Goal: Transaction & Acquisition: Purchase product/service

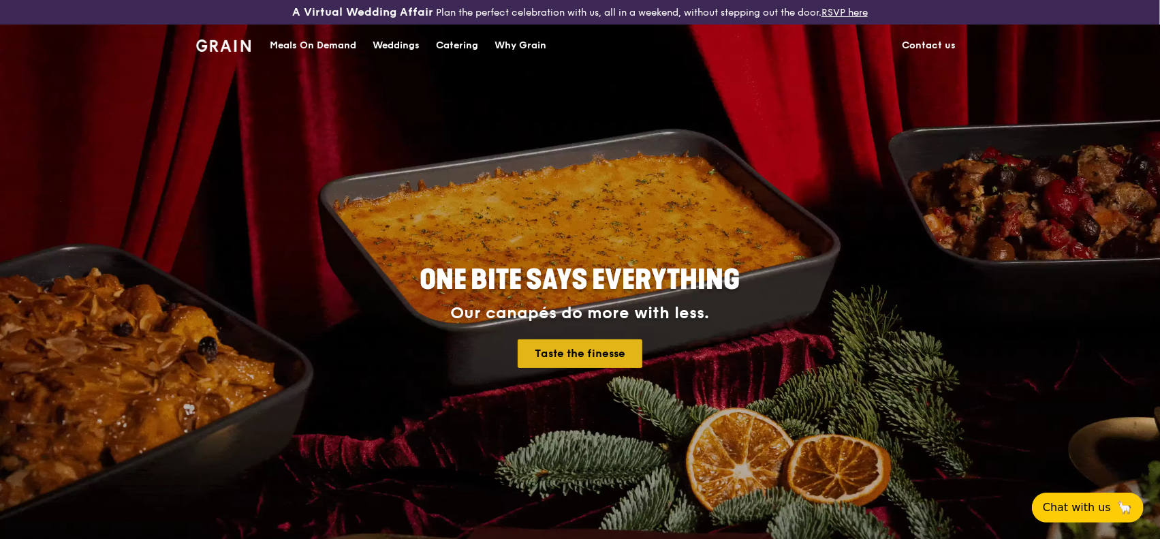
click at [595, 352] on link "Taste the finesse" at bounding box center [580, 353] width 125 height 29
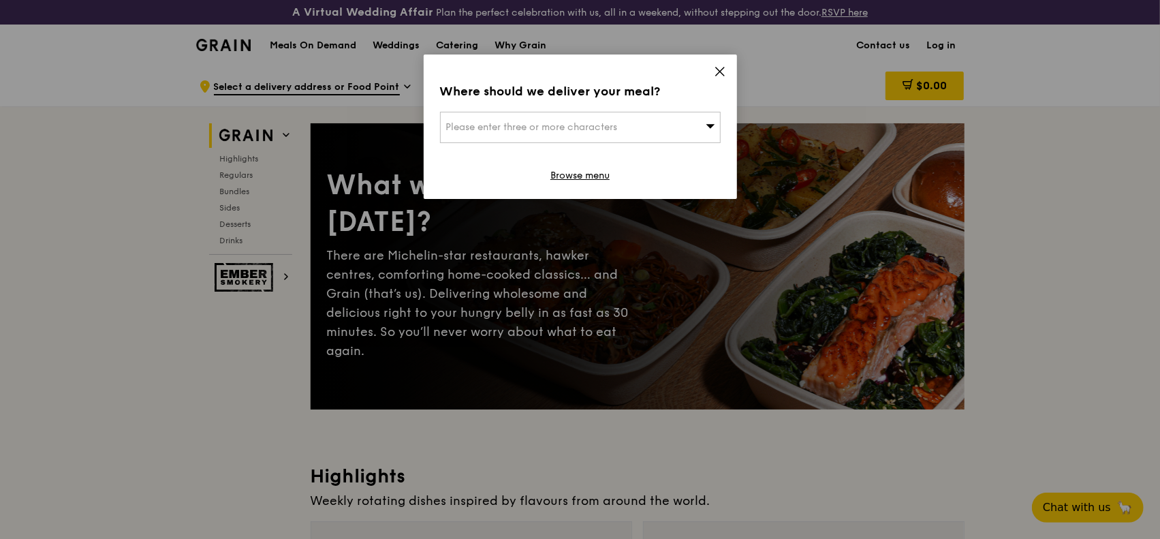
click at [711, 70] on div "Where should we deliver your meal? Please enter three or more characters Browse…" at bounding box center [580, 127] width 313 height 144
click at [714, 70] on icon at bounding box center [720, 71] width 12 height 12
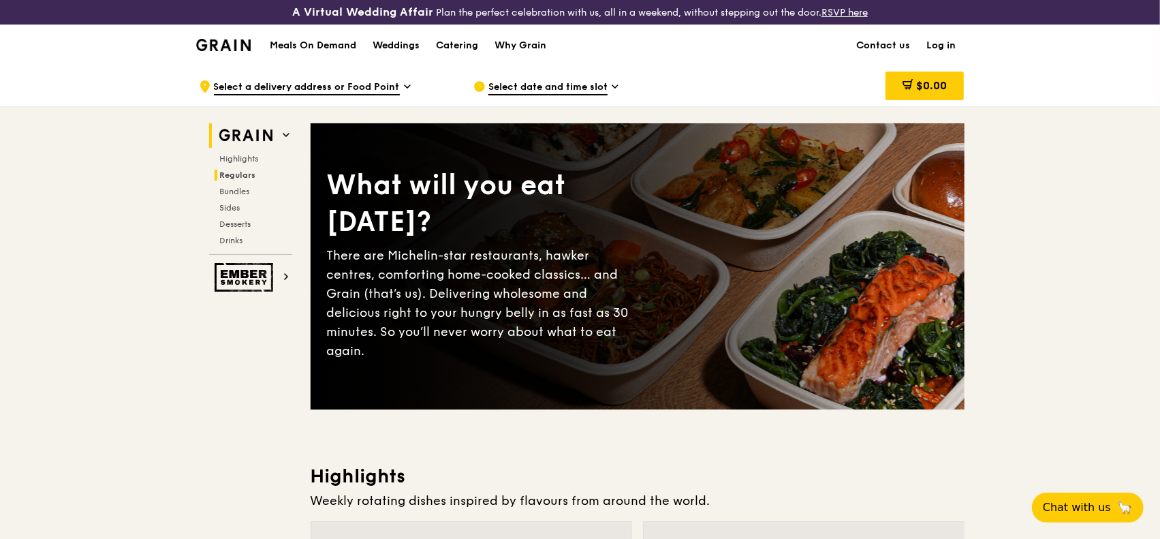
click at [238, 172] on span "Regulars" at bounding box center [238, 175] width 36 height 10
click at [613, 88] on icon at bounding box center [615, 86] width 7 height 12
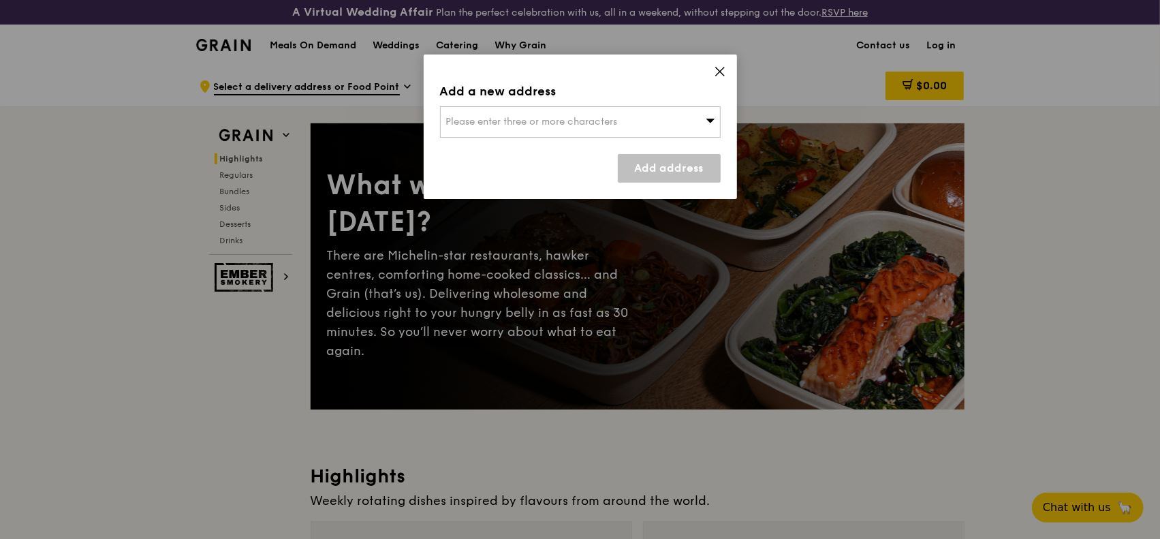
click at [718, 78] on span at bounding box center [720, 73] width 12 height 15
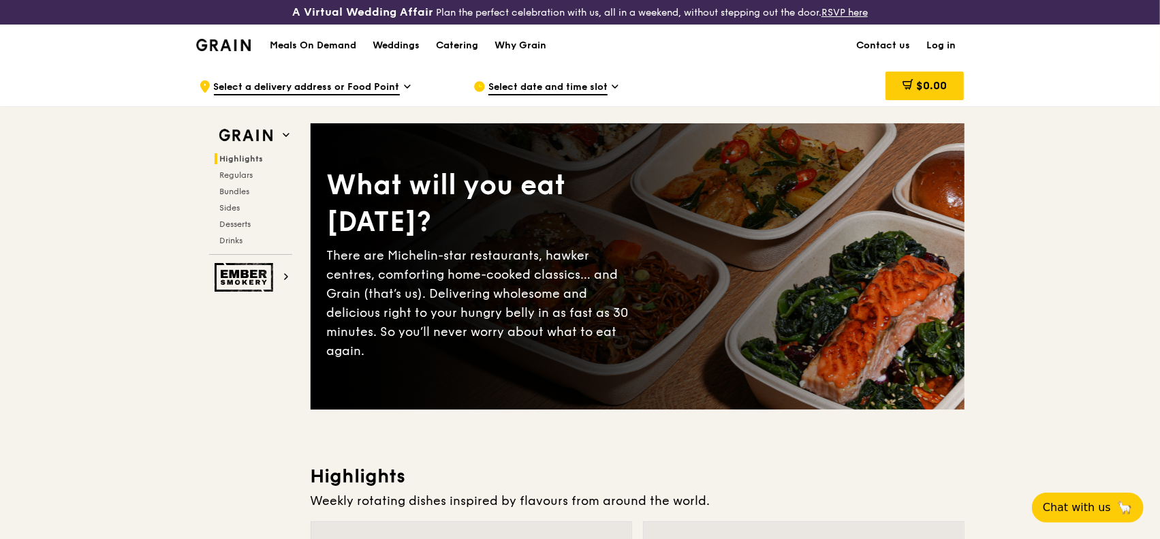
click at [578, 84] on span "Select date and time slot" at bounding box center [547, 87] width 119 height 15
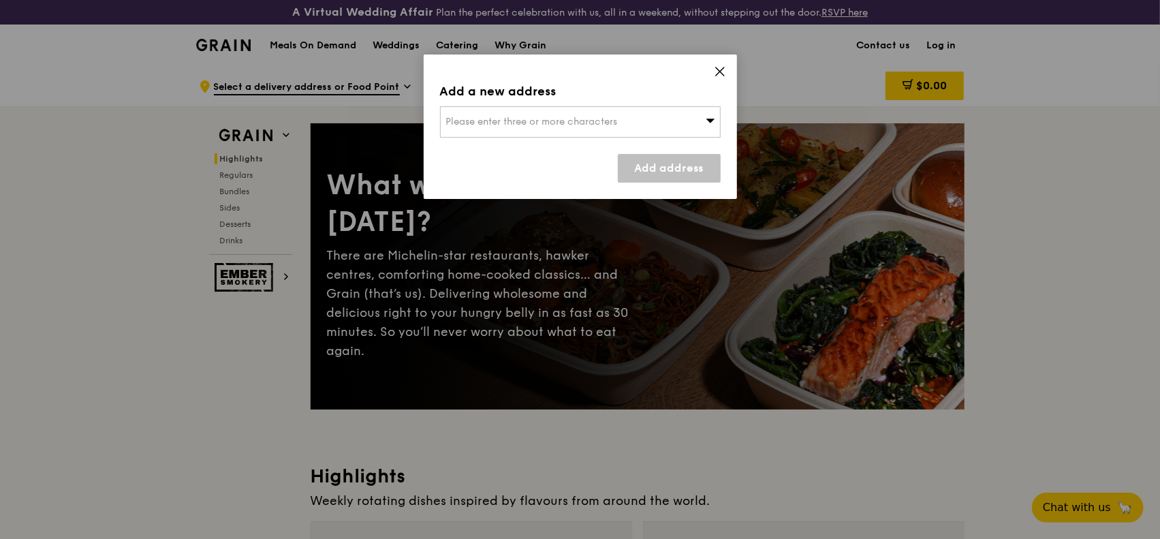
click at [721, 72] on icon at bounding box center [720, 71] width 8 height 8
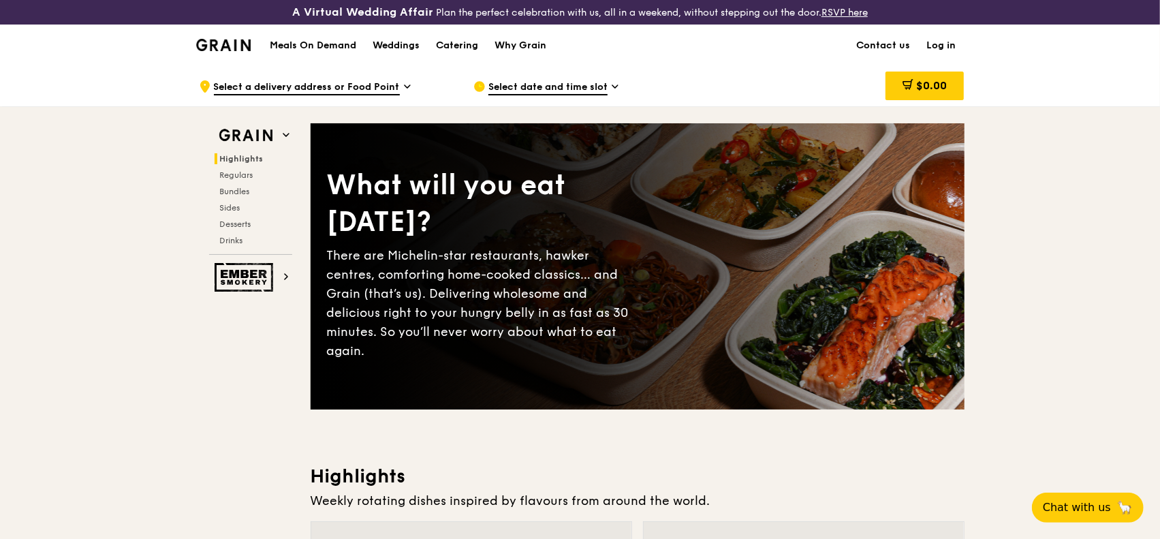
click at [335, 87] on span "Select a delivery address or Food Point" at bounding box center [307, 87] width 186 height 15
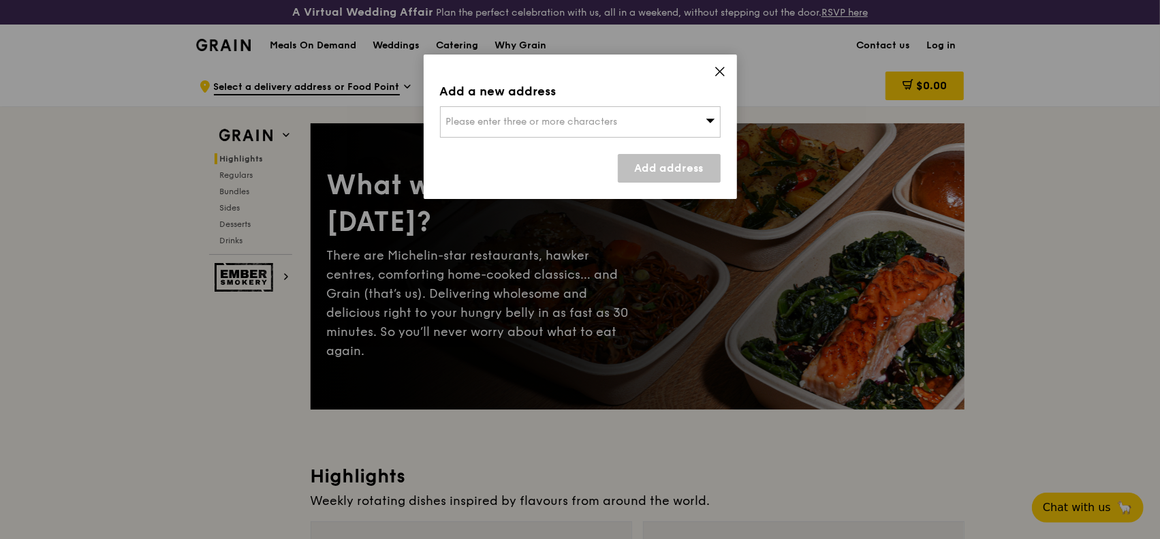
click at [720, 69] on icon at bounding box center [720, 71] width 12 height 12
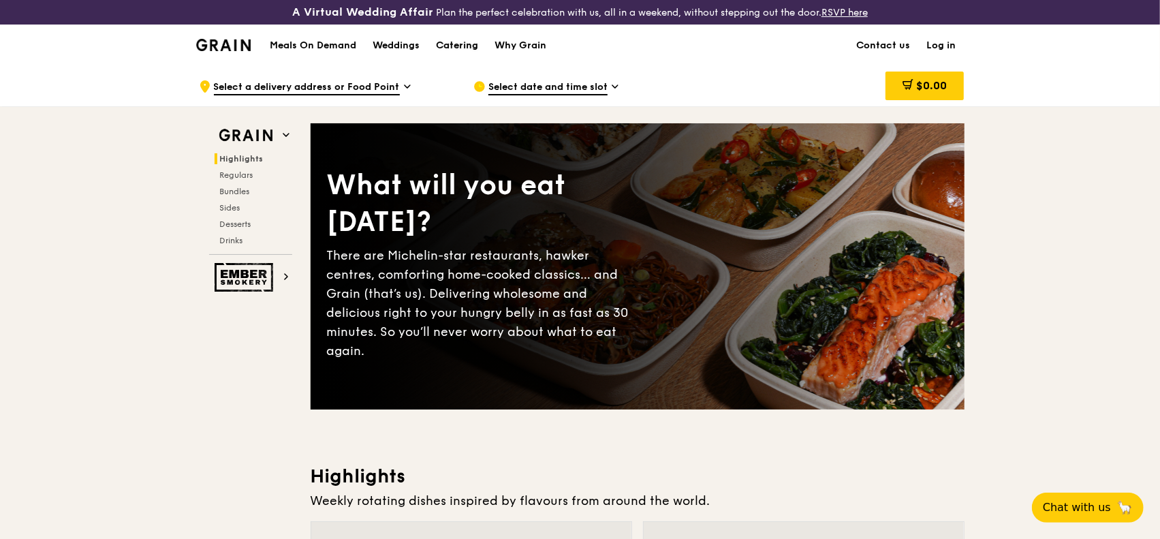
click at [450, 46] on div "Catering" at bounding box center [457, 45] width 42 height 41
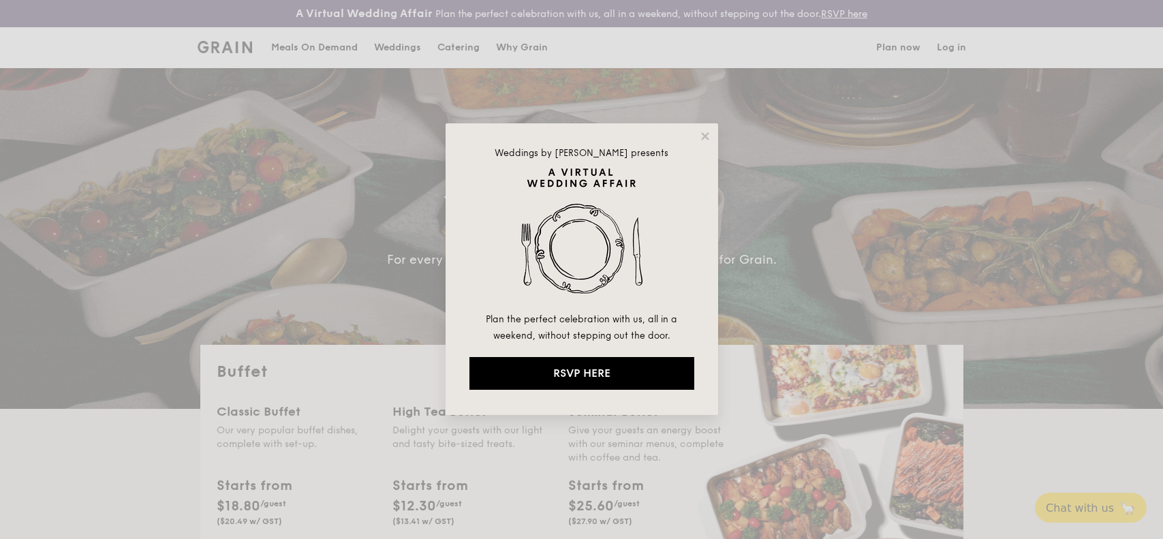
select select
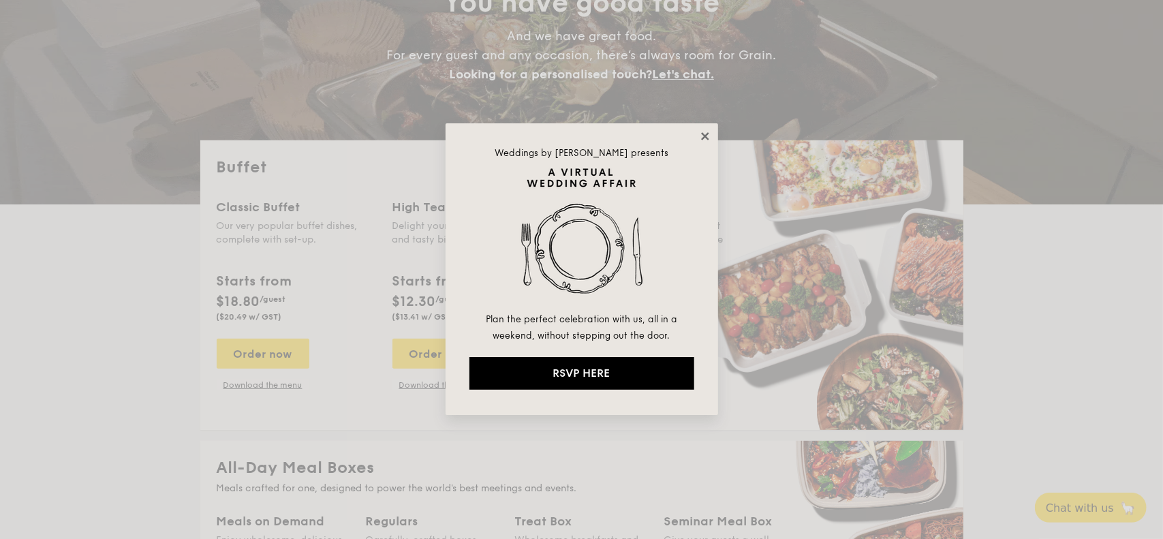
click at [702, 140] on icon at bounding box center [705, 136] width 12 height 12
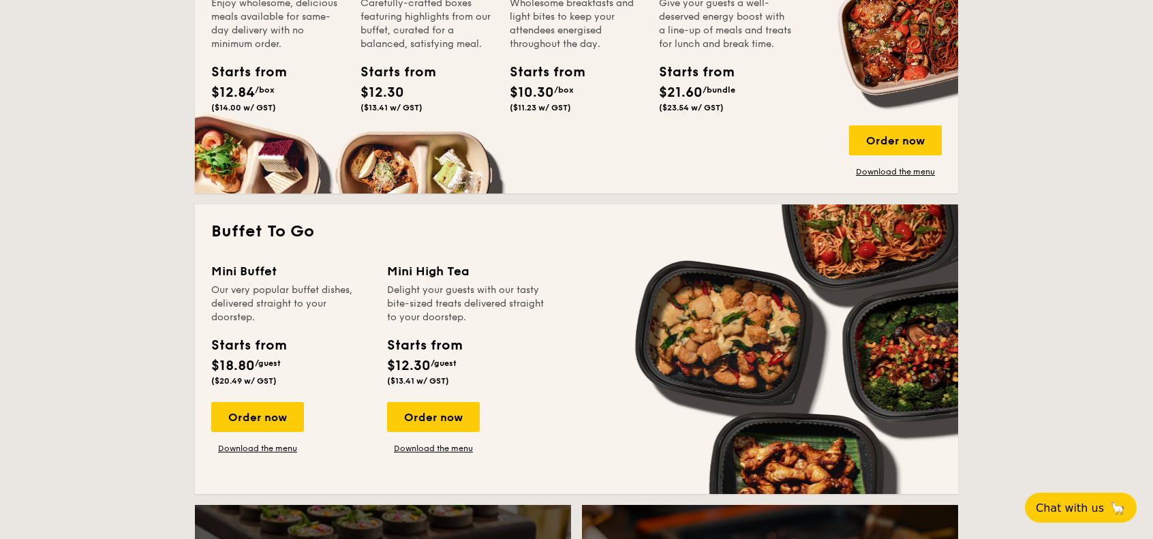
scroll to position [749, 0]
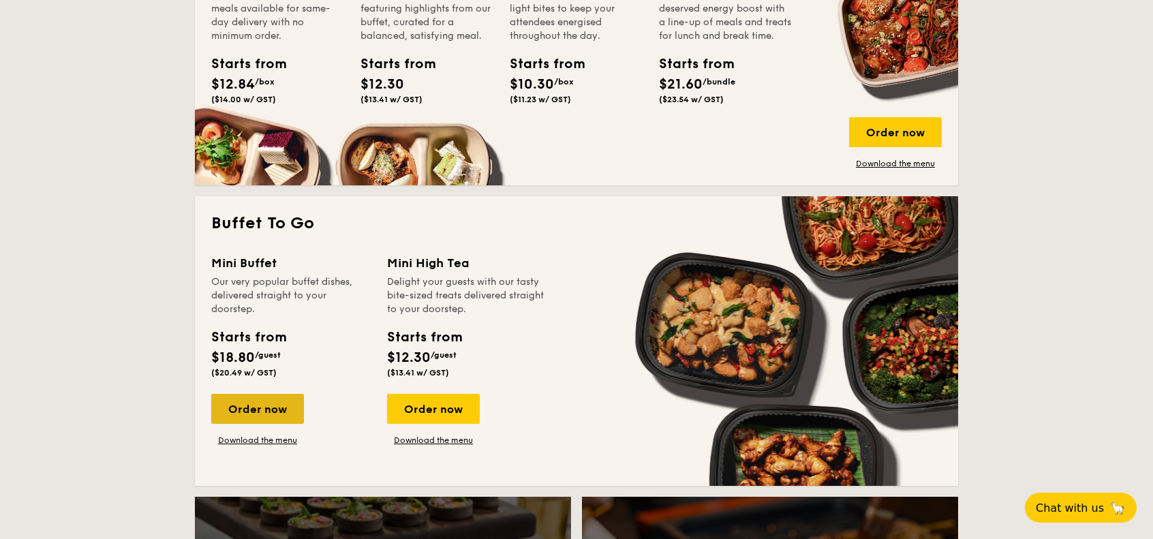
click at [277, 403] on div "Order now" at bounding box center [257, 409] width 93 height 30
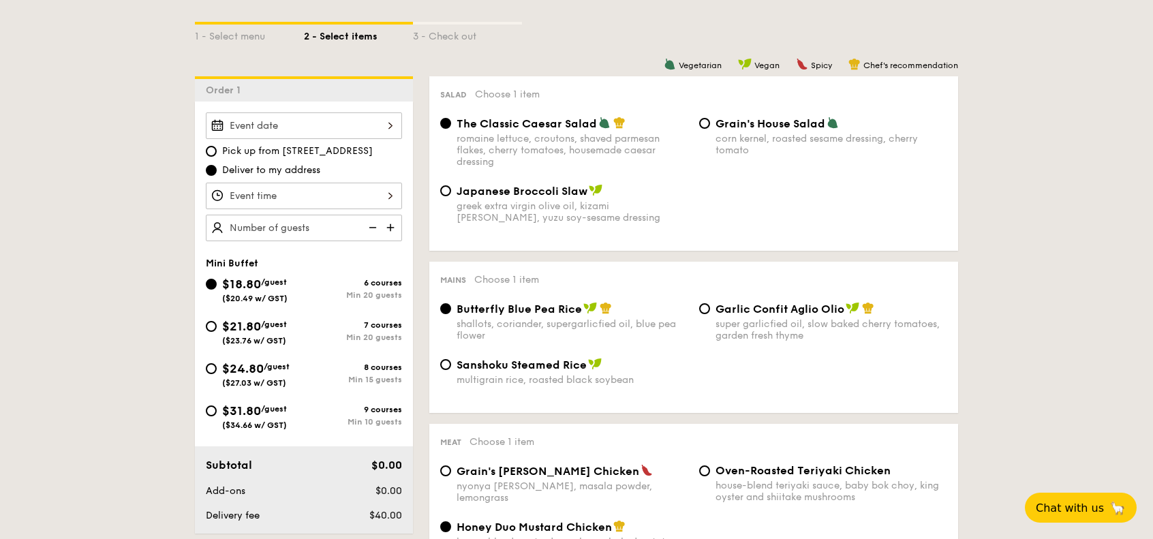
scroll to position [341, 0]
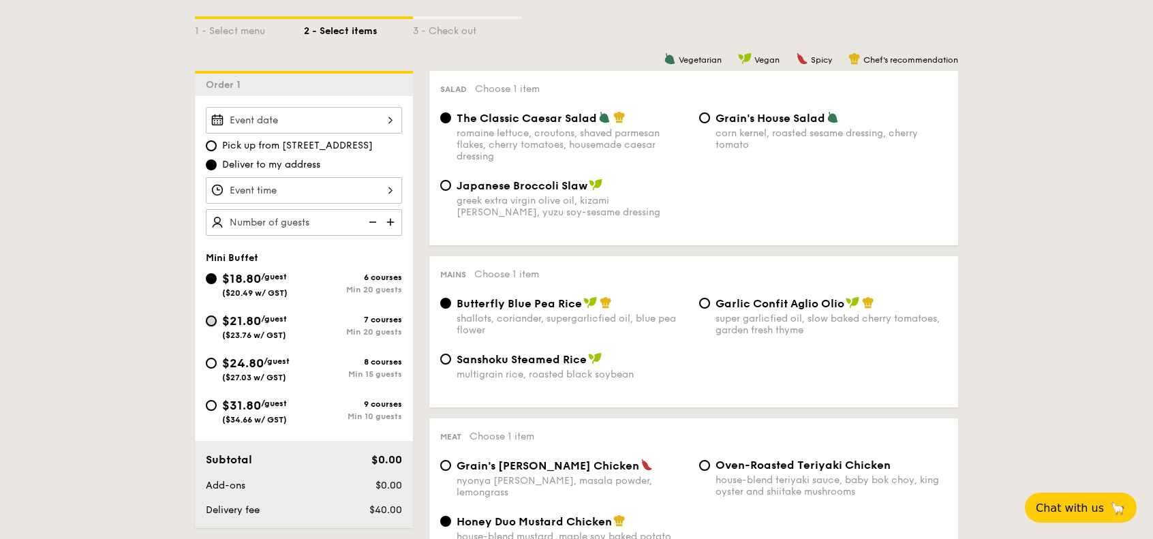
click at [215, 317] on input "$21.80 /guest ($23.76 w/ GST) 7 courses Min 20 guests" at bounding box center [211, 320] width 11 height 11
radio input "true"
radio input "false"
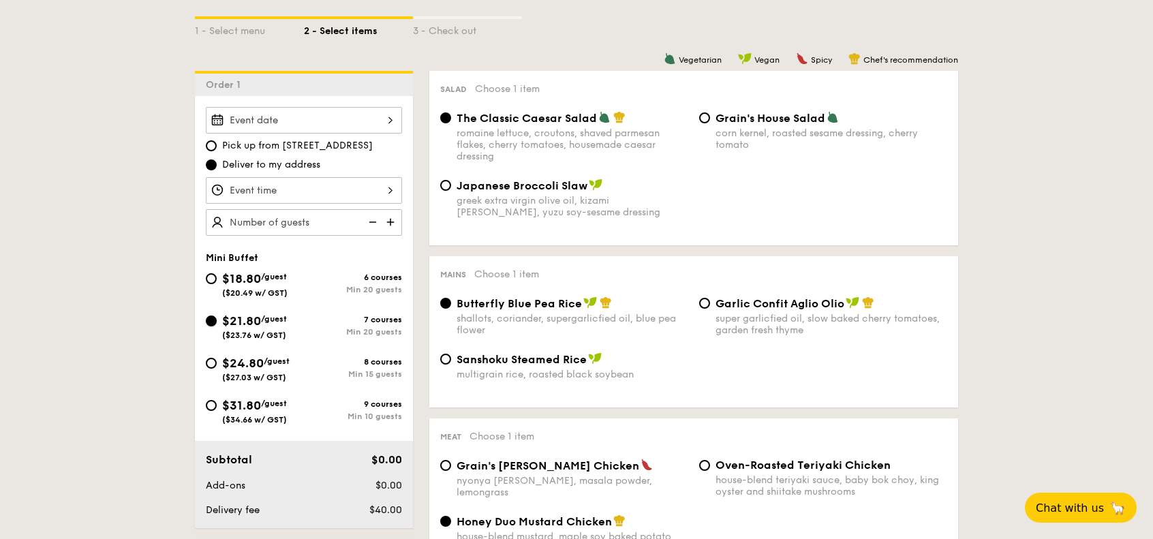
radio input "true"
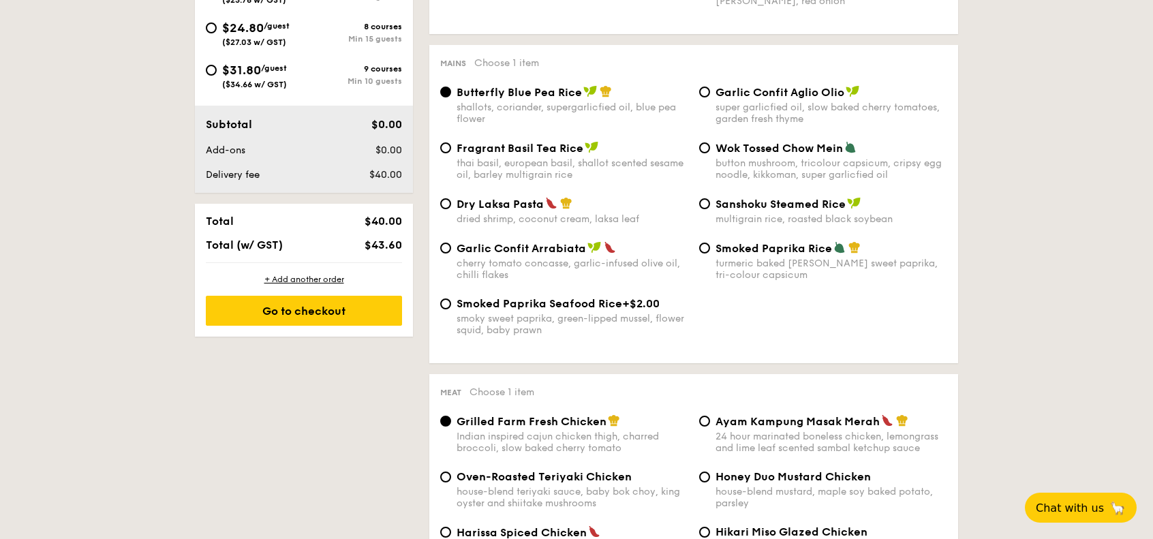
scroll to position [681, 0]
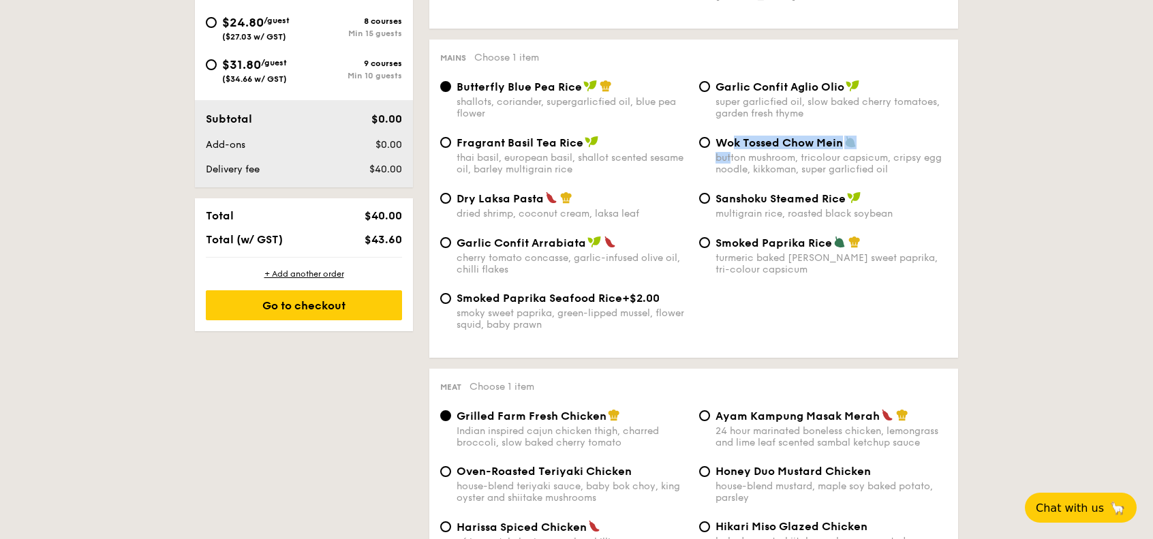
click at [732, 153] on div "Wok Tossed Chow Mein button mushroom, tricolour capsicum, cripsy egg noodle, ki…" at bounding box center [831, 156] width 232 height 40
click at [841, 148] on span "Wok Tossed Chow Mein" at bounding box center [778, 142] width 127 height 13
click at [710, 148] on input "Wok Tossed Chow Mein button mushroom, tricolour capsicum, cripsy egg noodle, ki…" at bounding box center [704, 142] width 11 height 11
radio input "true"
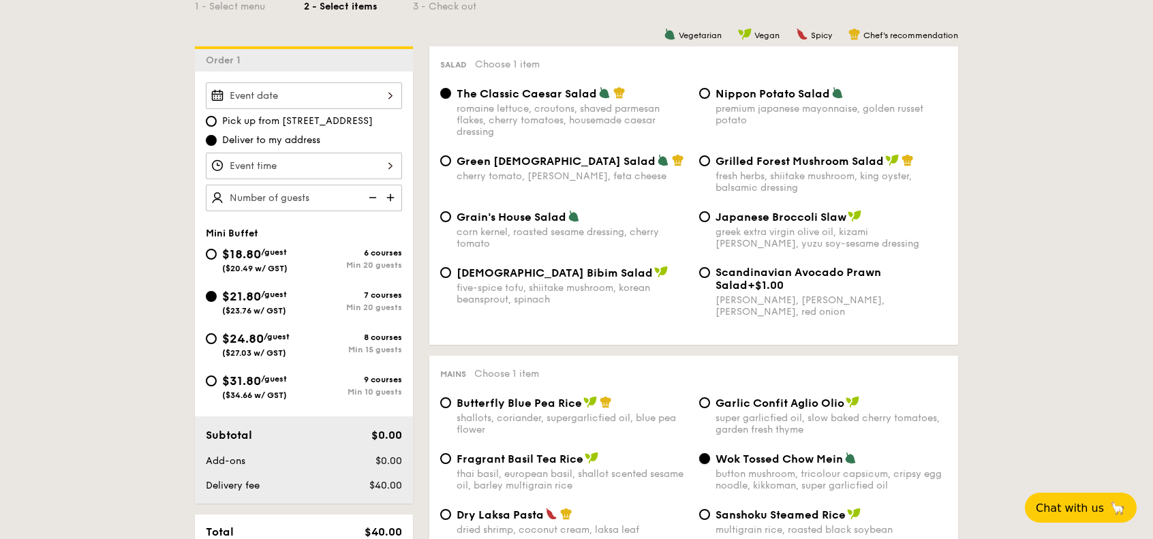
scroll to position [409, 0]
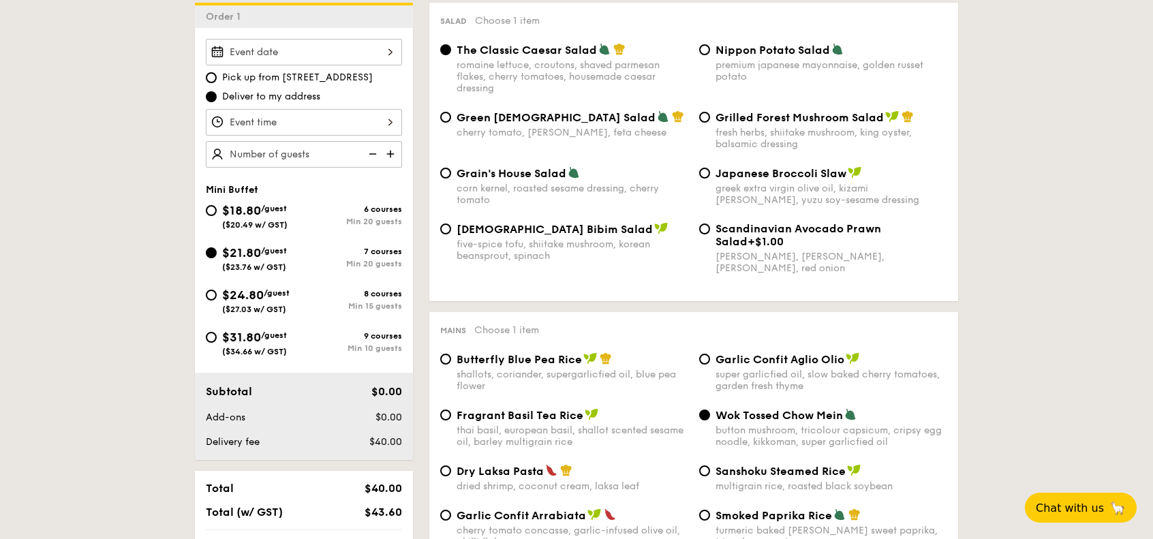
click at [250, 291] on span "$24.80" at bounding box center [243, 295] width 42 height 15
click at [217, 291] on input "$24.80 /guest ($27.03 w/ GST) 8 courses Min 15 guests" at bounding box center [211, 295] width 11 height 11
radio input "true"
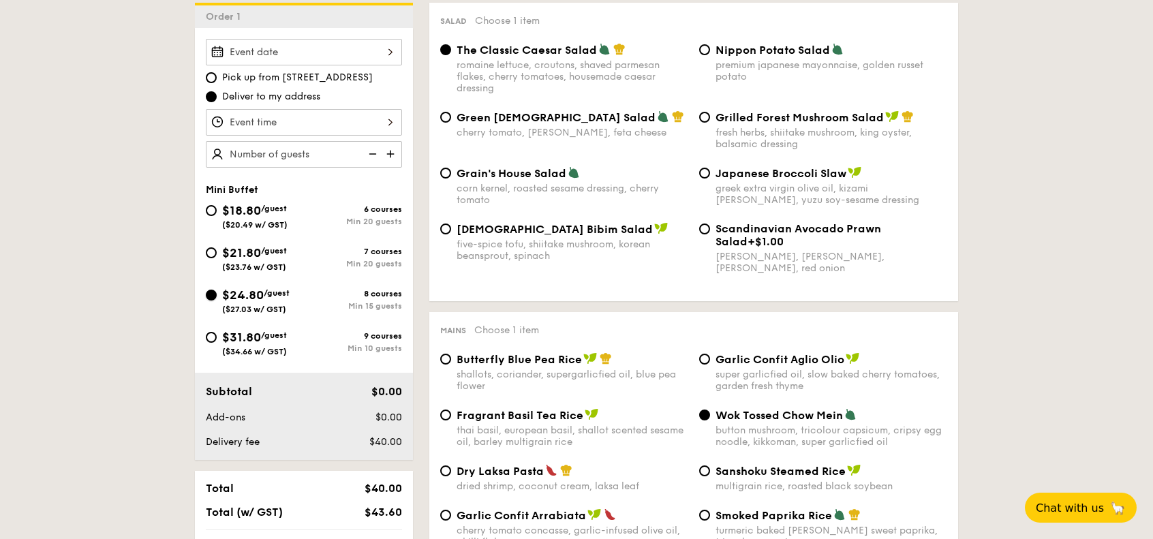
radio input "true"
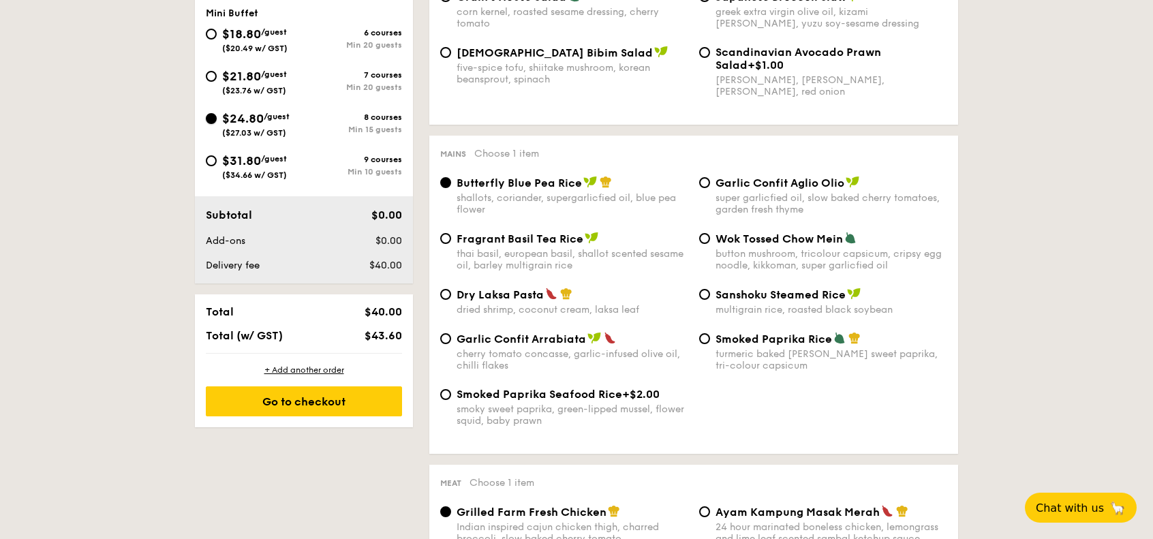
scroll to position [545, 0]
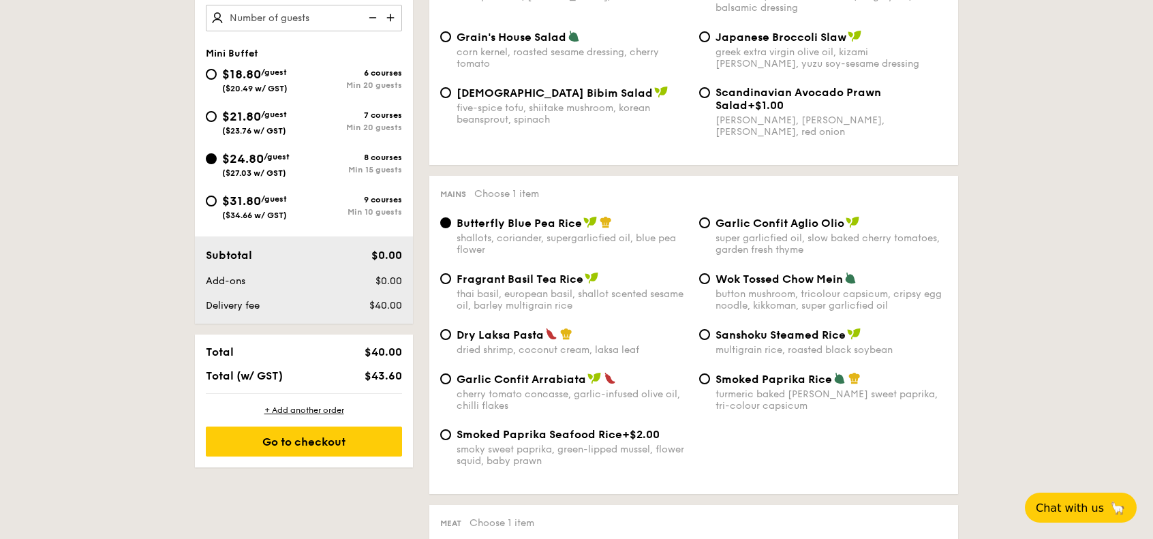
click at [262, 126] on span "($23.76 w/ GST)" at bounding box center [254, 131] width 64 height 10
click at [217, 122] on input "$21.80 /guest ($23.76 w/ GST) 7 courses Min 20 guests" at bounding box center [211, 116] width 11 height 11
radio input "true"
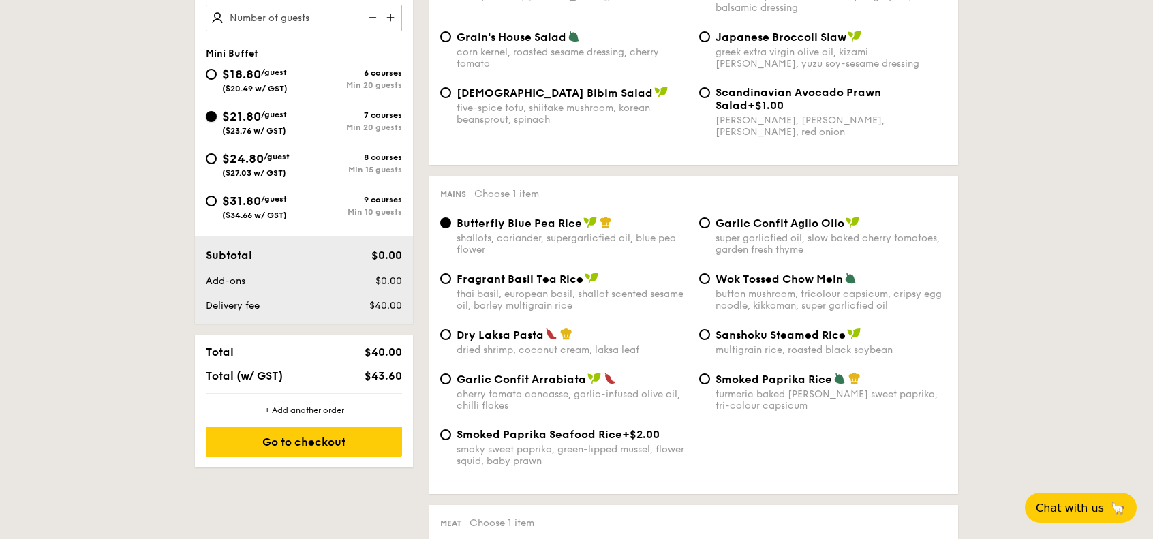
radio input "true"
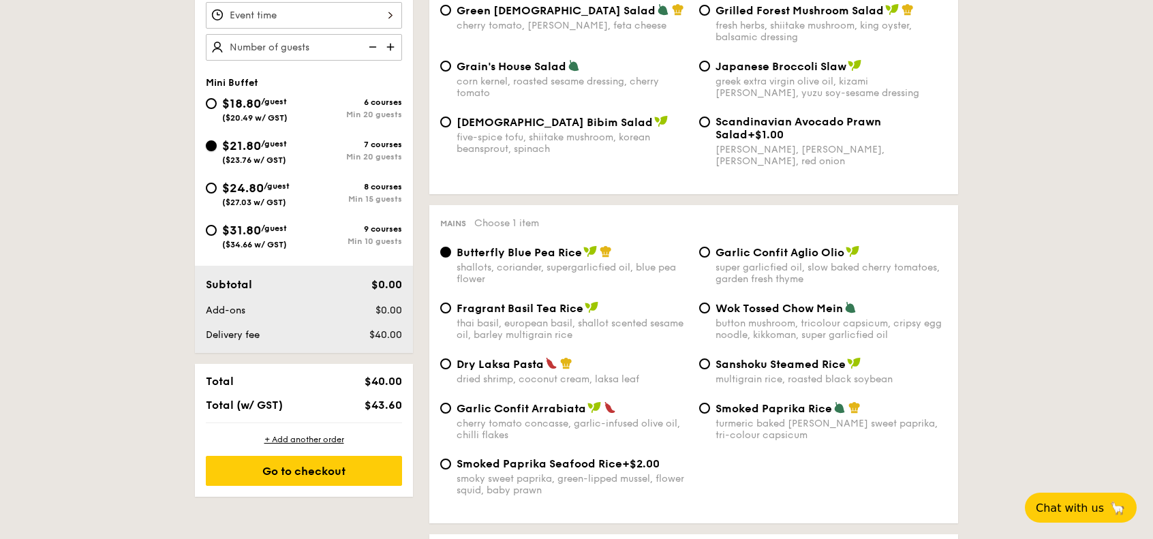
scroll to position [409, 0]
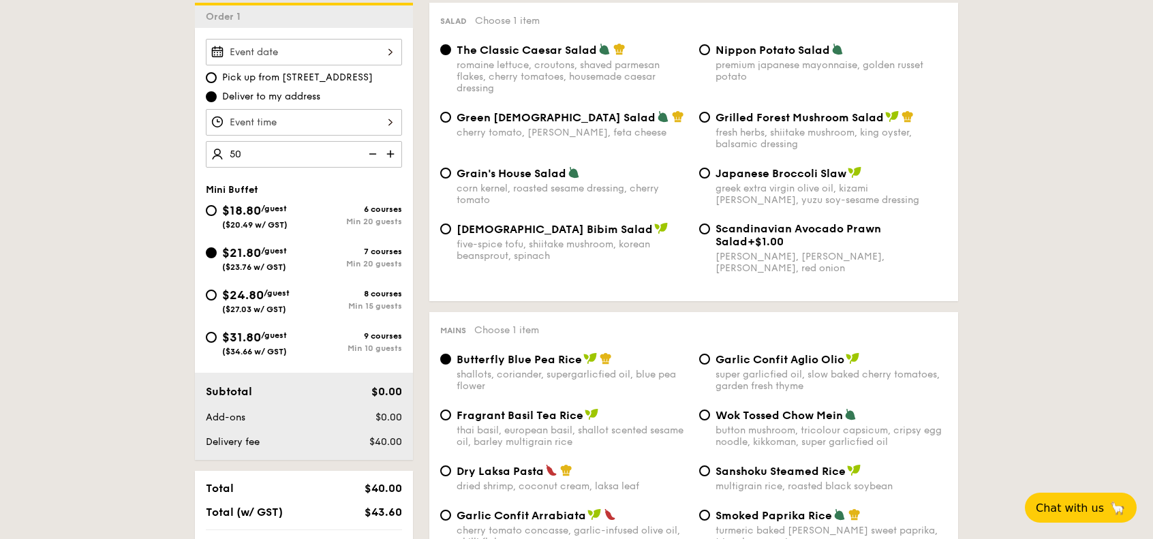
type input "5"
type input "20 guests"
click at [262, 294] on span "$24.80" at bounding box center [243, 295] width 42 height 15
click at [217, 294] on input "$24.80 /guest ($27.03 w/ GST) 8 courses Min 15 guests" at bounding box center [211, 295] width 11 height 11
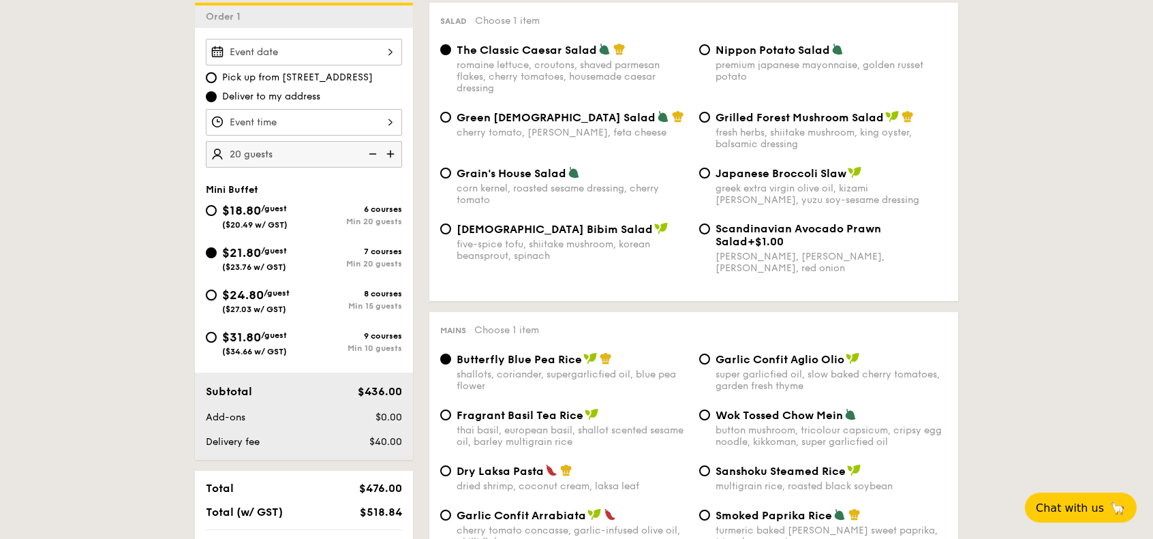
radio input "true"
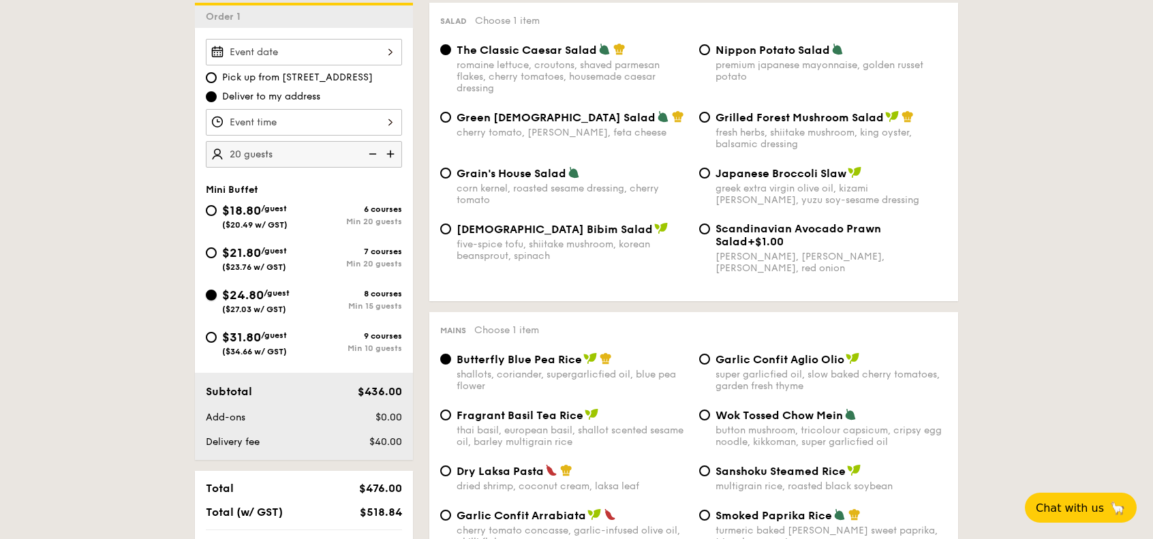
radio input "true"
click at [262, 260] on div "$21.80 /guest ($23.76 w/ GST)" at bounding box center [254, 257] width 65 height 29
click at [217, 258] on input "$21.80 /guest ($23.76 w/ GST) 7 courses Min 20 guests" at bounding box center [211, 252] width 11 height 11
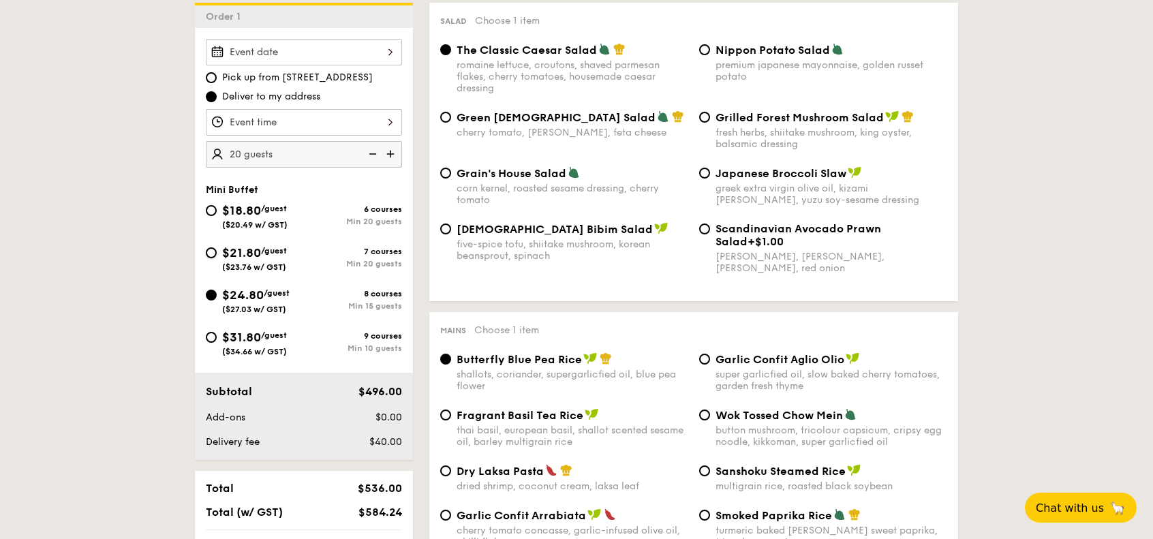
radio input "true"
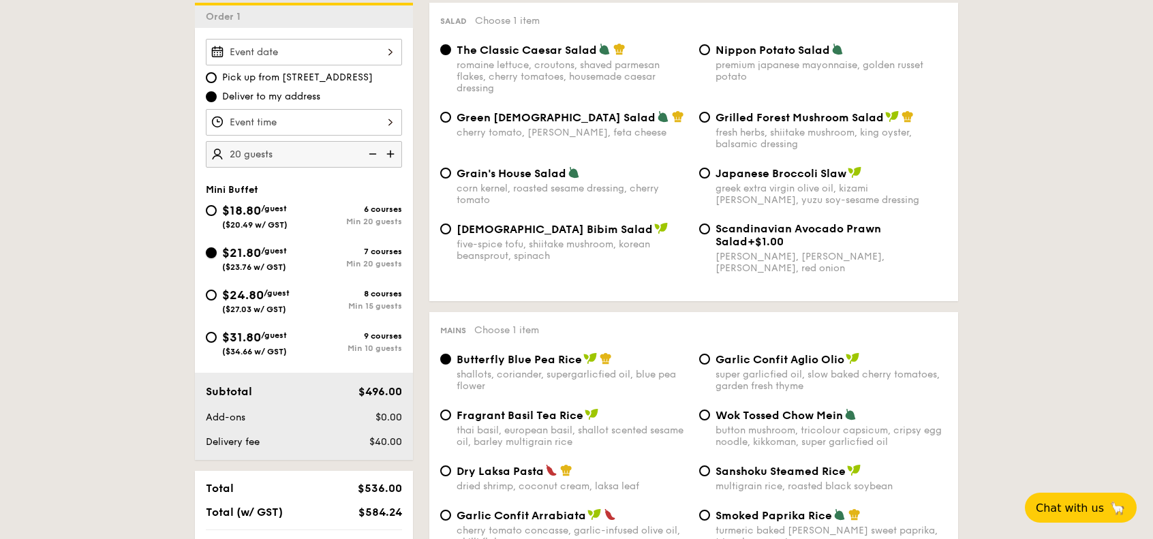
radio input "true"
click at [264, 292] on span "$24.80" at bounding box center [243, 295] width 42 height 15
click at [217, 292] on input "$24.80 /guest ($27.03 w/ GST) 8 courses Min 15 guests" at bounding box center [211, 295] width 11 height 11
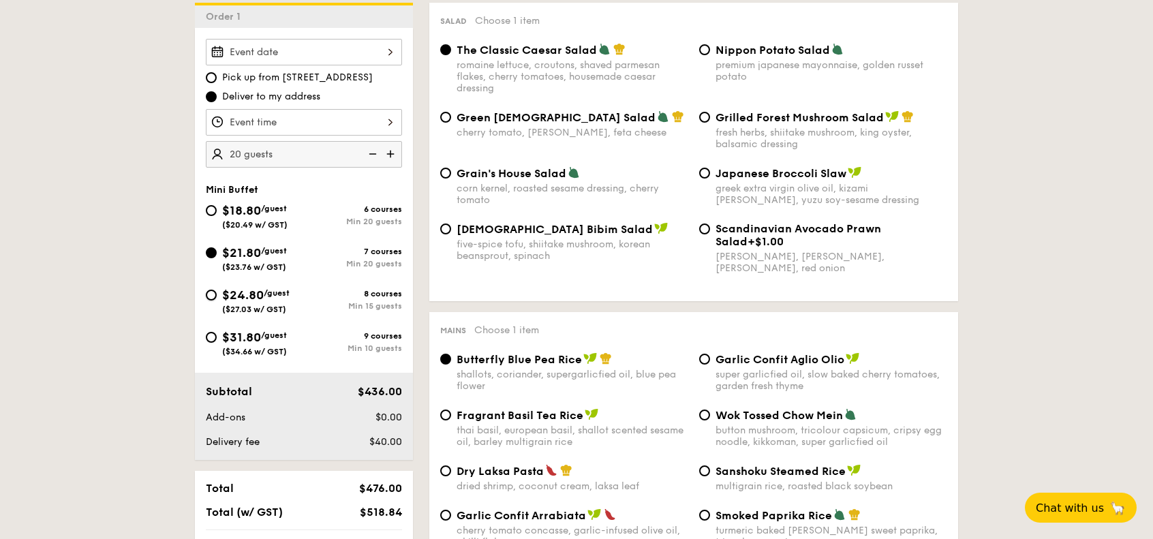
radio input "true"
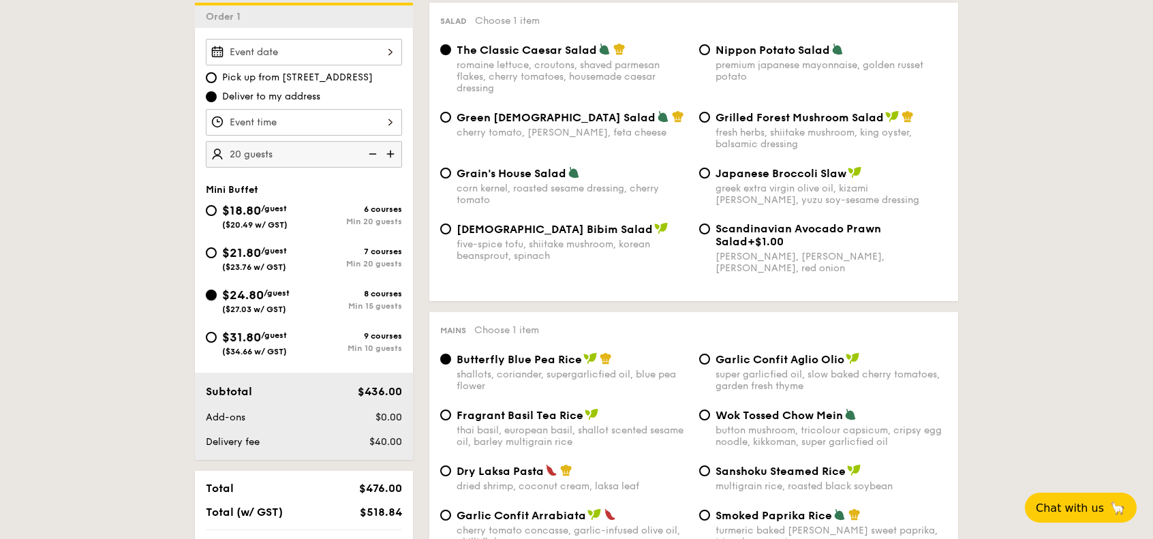
radio input "true"
click at [271, 273] on div "$21.80 /guest ($23.76 w/ GST) 7 courses Min 20 guests" at bounding box center [303, 261] width 207 height 37
click at [266, 262] on span "($23.76 w/ GST)" at bounding box center [254, 267] width 64 height 10
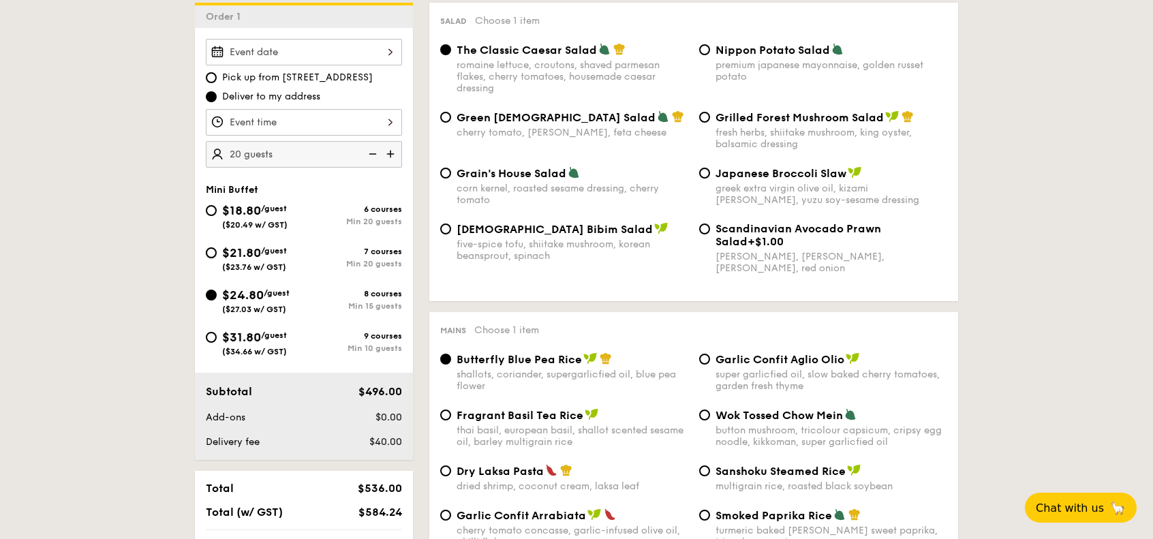
click at [217, 258] on input "$21.80 /guest ($23.76 w/ GST) 7 courses Min 20 guests" at bounding box center [211, 252] width 11 height 11
radio input "true"
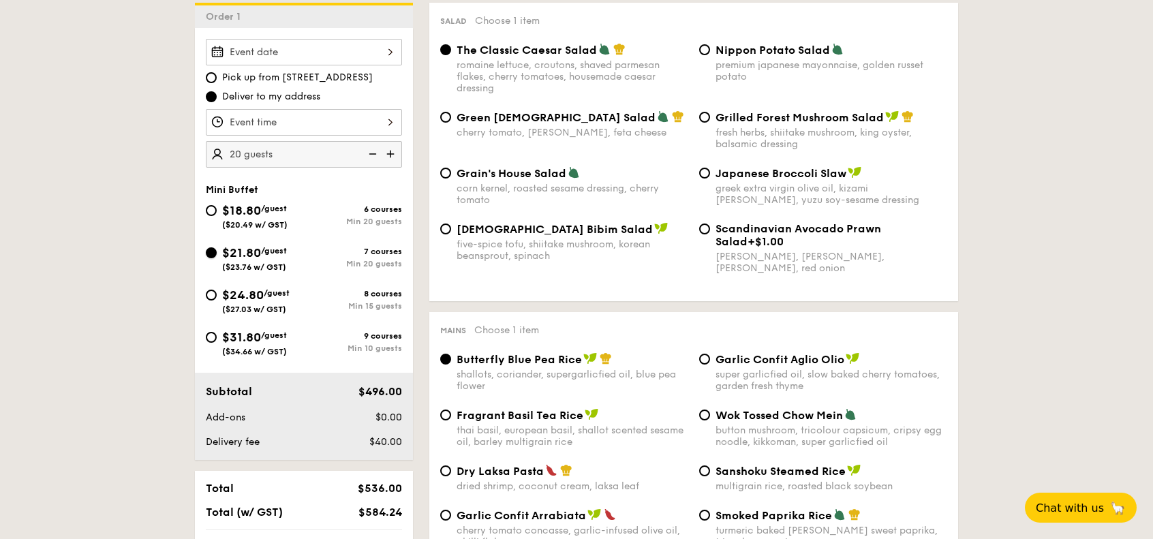
radio input "true"
click at [275, 296] on span "/guest" at bounding box center [277, 293] width 26 height 10
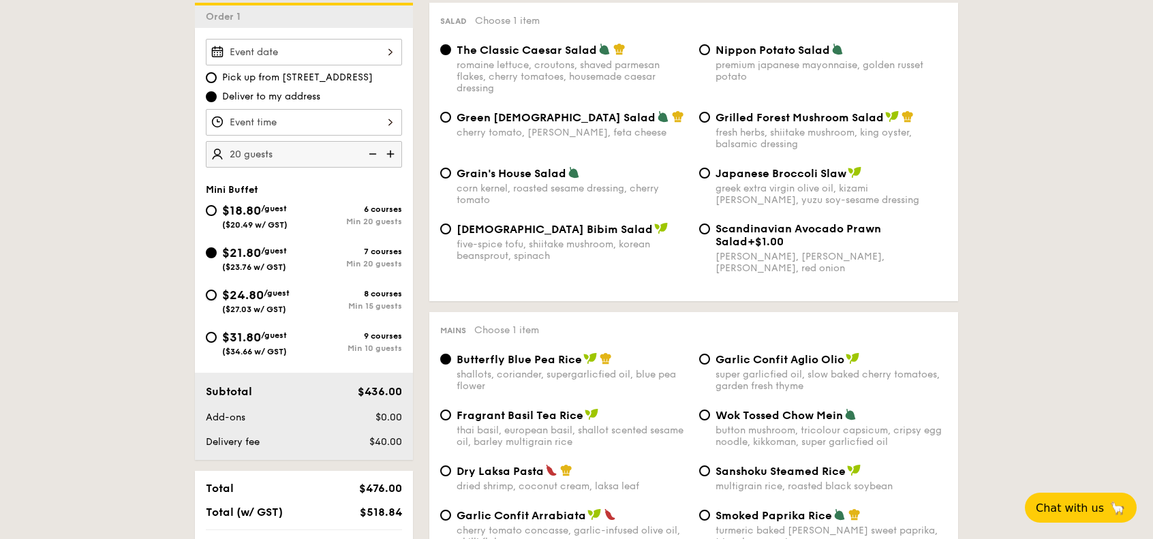
click at [217, 296] on input "$24.80 /guest ($27.03 w/ GST) 8 courses Min 15 guests" at bounding box center [211, 295] width 11 height 11
radio input "true"
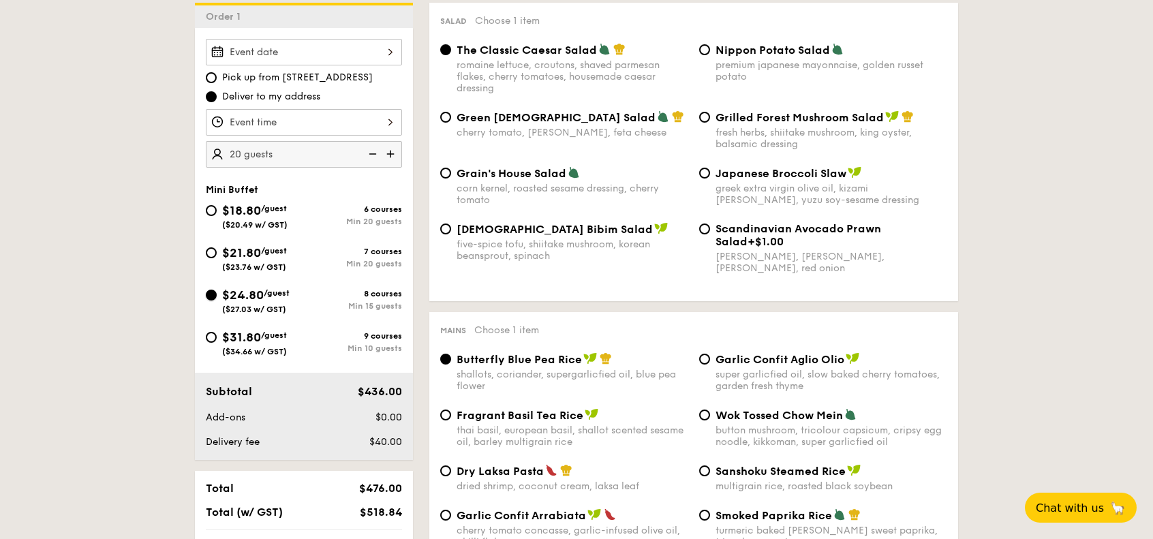
radio input "true"
click at [270, 265] on span "($23.76 w/ GST)" at bounding box center [254, 267] width 64 height 10
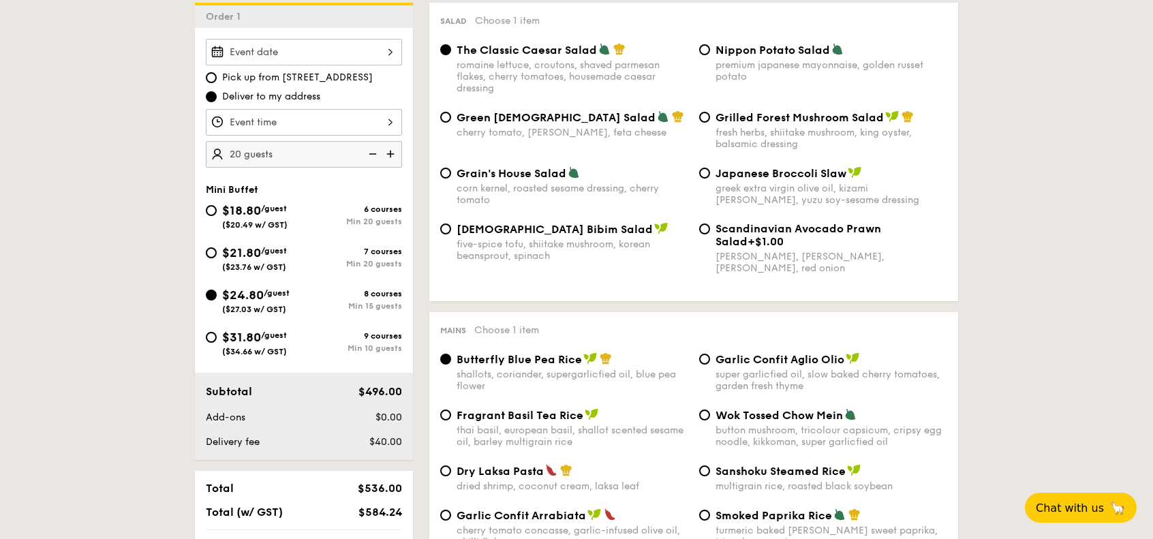
click at [217, 258] on input "$21.80 /guest ($23.76 w/ GST) 7 courses Min 20 guests" at bounding box center [211, 252] width 11 height 11
radio input "true"
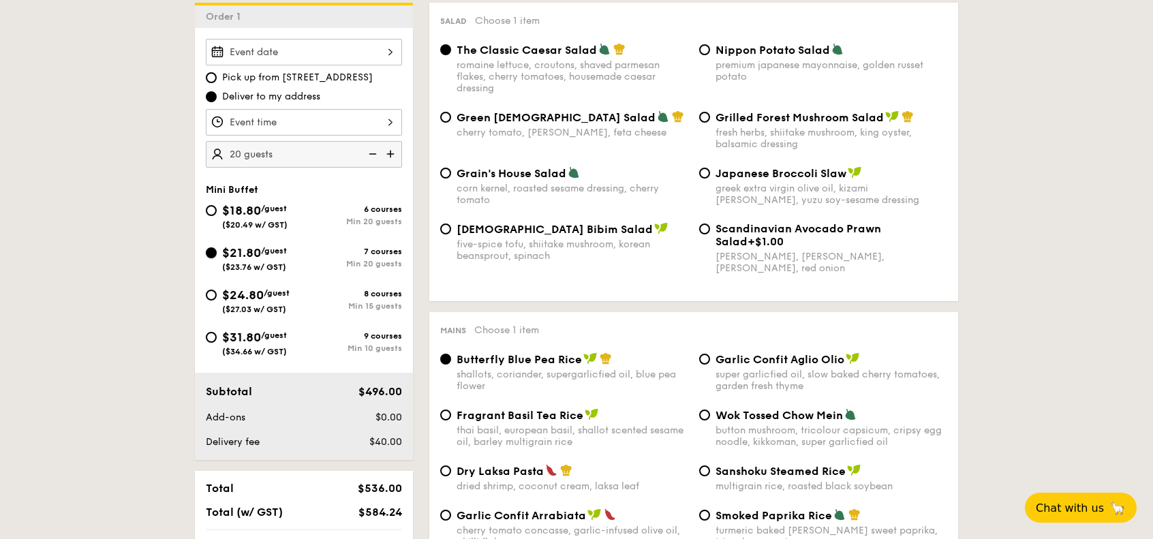
radio input "true"
click at [277, 297] on div "$24.80 /guest ($27.03 w/ GST)" at bounding box center [255, 299] width 67 height 29
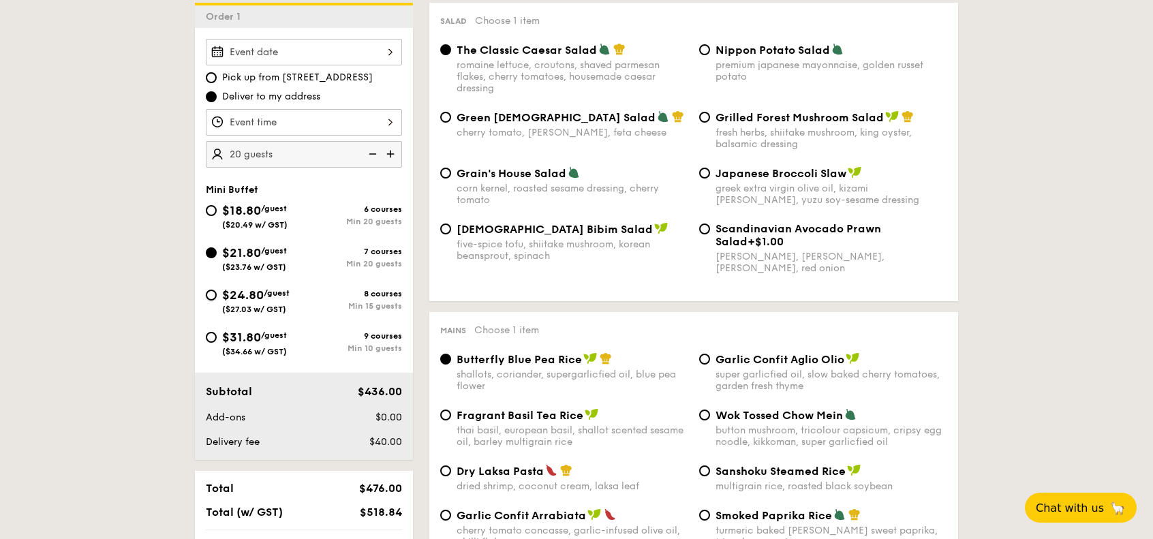
click at [217, 297] on input "$24.80 /guest ($27.03 w/ GST) 8 courses Min 15 guests" at bounding box center [211, 295] width 11 height 11
radio input "true"
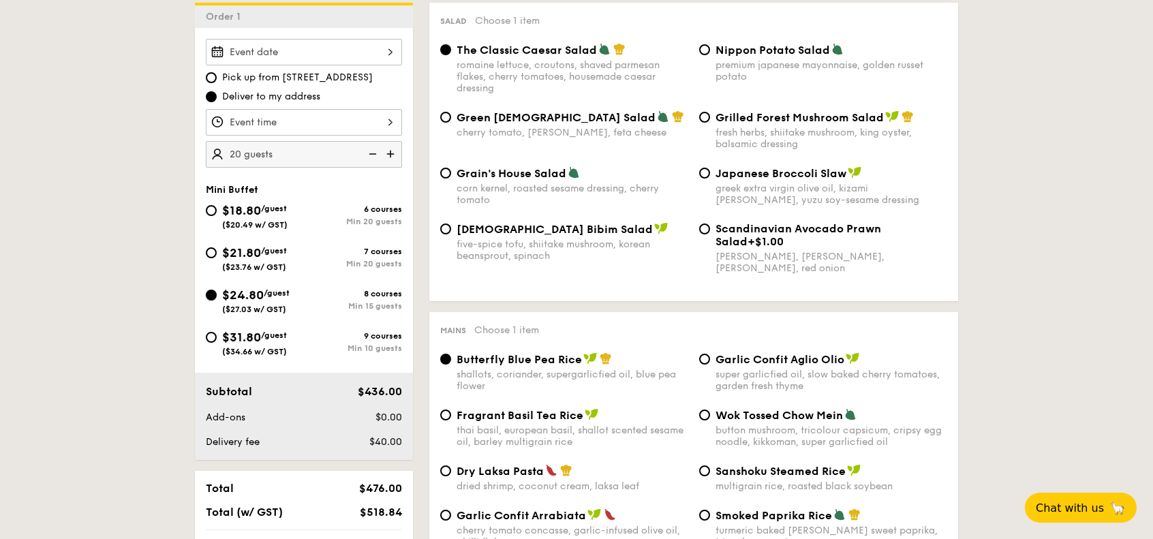
radio input "true"
click at [300, 268] on div "$21.80 /guest ($23.76 w/ GST)" at bounding box center [255, 257] width 98 height 29
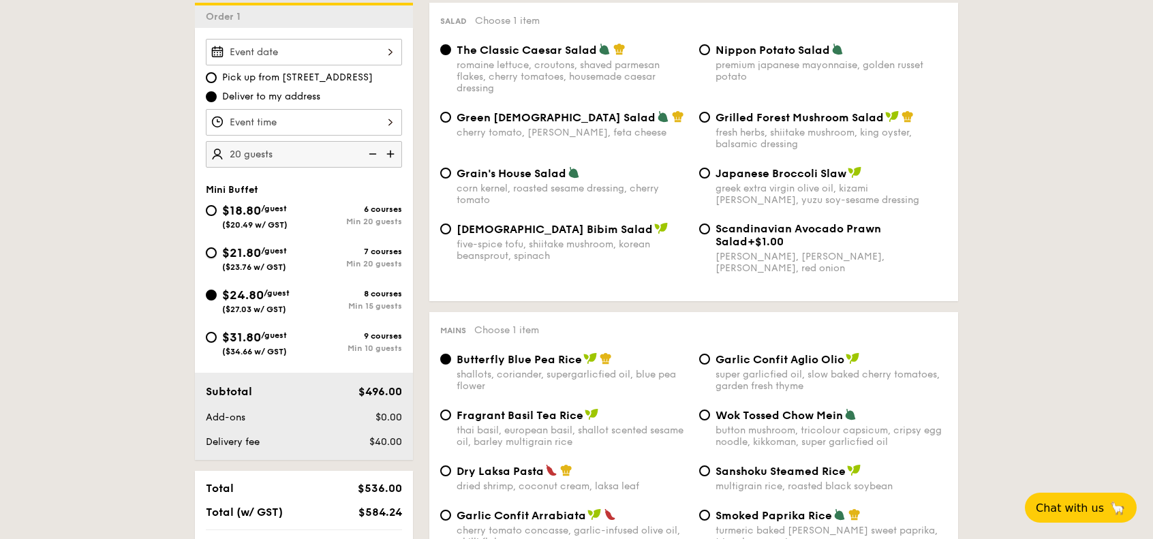
click at [217, 258] on input "$21.80 /guest ($23.76 w/ GST) 7 courses Min 20 guests" at bounding box center [211, 252] width 11 height 11
radio input "true"
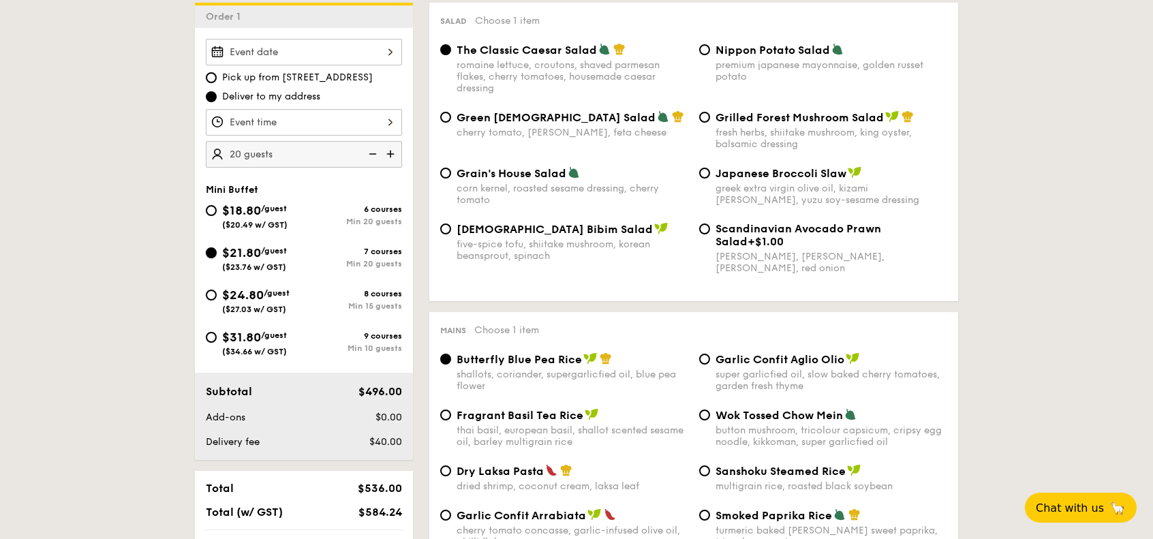
radio input "true"
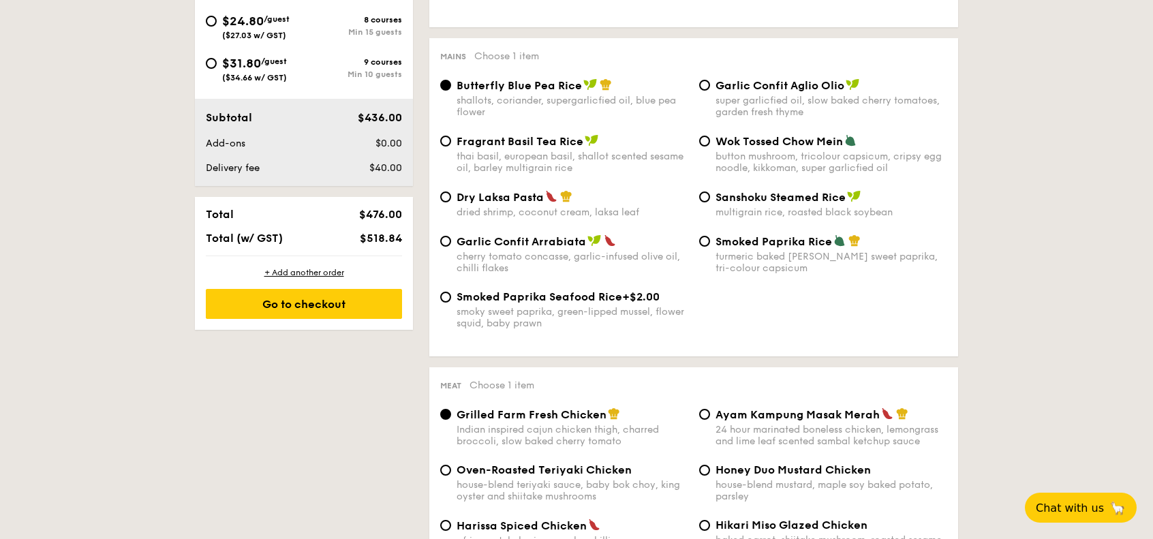
scroll to position [681, 0]
